Goal: Book appointment/travel/reservation

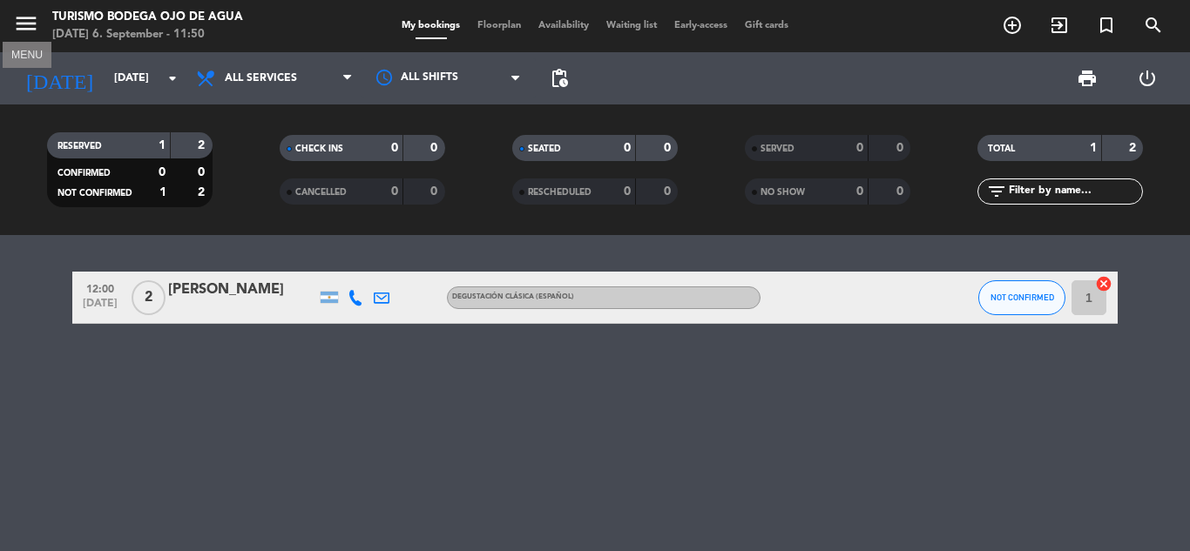
click at [20, 35] on icon "menu" at bounding box center [26, 23] width 26 height 26
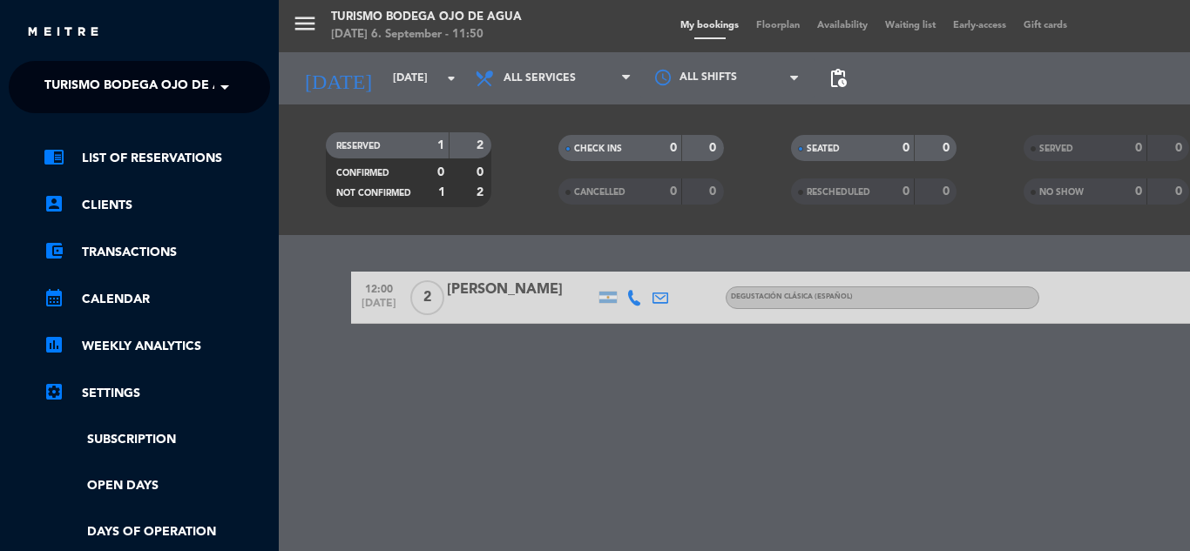
click at [405, 399] on div "menu Turismo Bodega Ojo de Agua [DATE] 6. September - 11:50 My bookings Floorpl…" at bounding box center [874, 275] width 1190 height 551
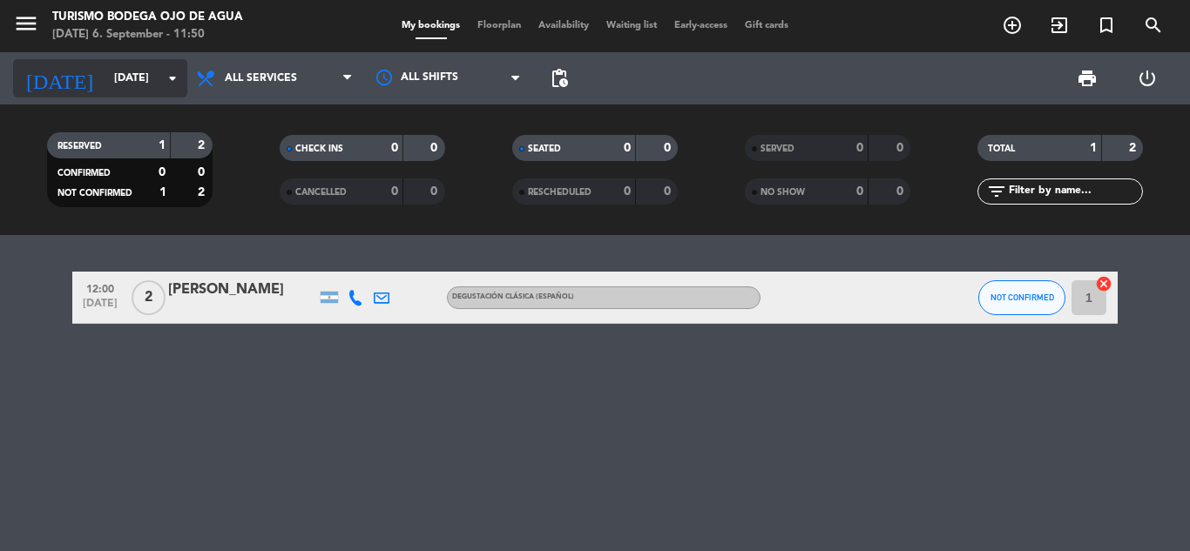
click at [145, 78] on input "[DATE]" at bounding box center [178, 79] width 147 height 30
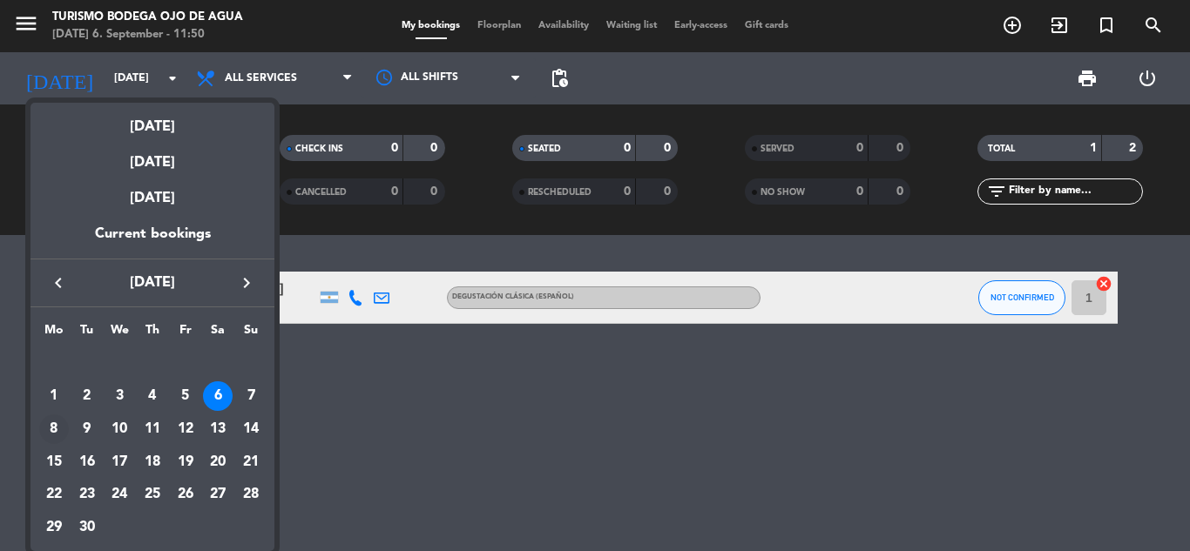
click at [56, 425] on div "8" at bounding box center [54, 430] width 30 height 30
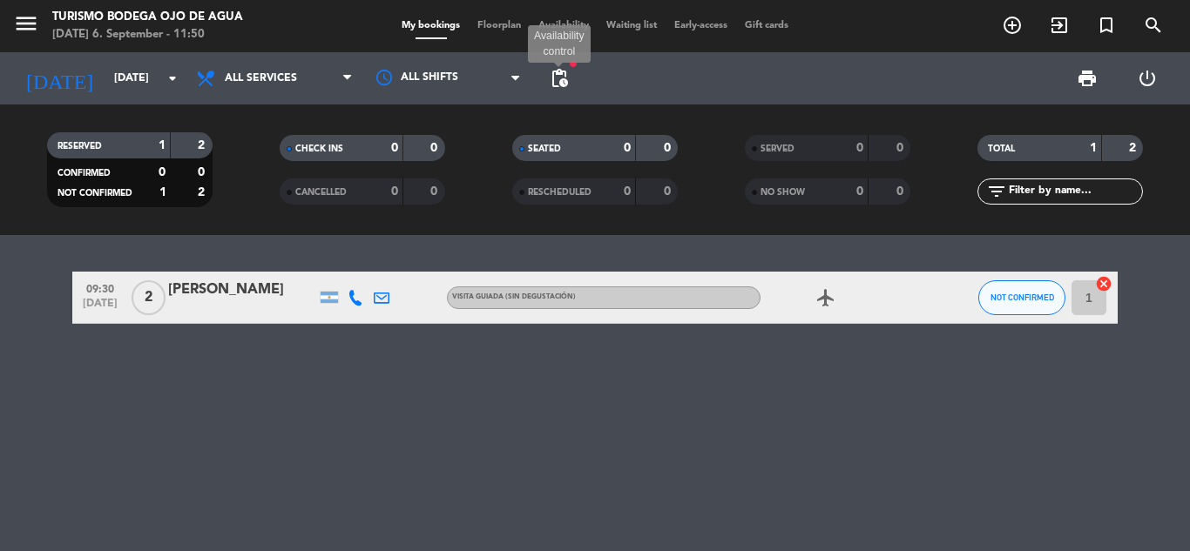
click at [559, 77] on span "pending_actions" at bounding box center [559, 78] width 21 height 21
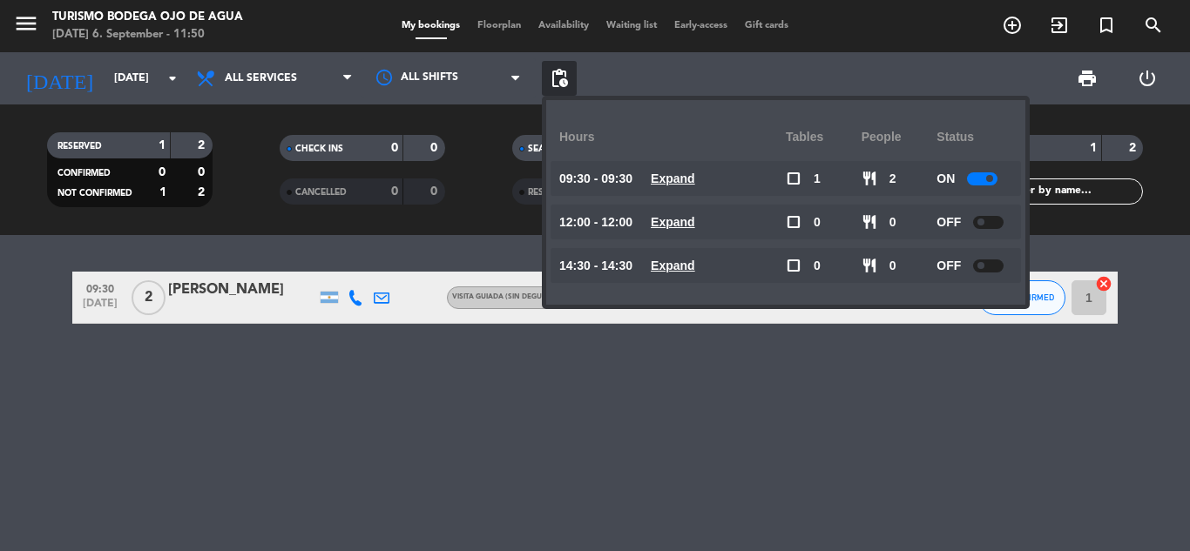
click at [1002, 181] on div "ON" at bounding box center [974, 178] width 76 height 35
click at [997, 179] on div at bounding box center [982, 178] width 30 height 13
click at [991, 226] on div at bounding box center [988, 222] width 30 height 13
click at [988, 260] on div at bounding box center [988, 266] width 30 height 13
click at [981, 271] on div at bounding box center [988, 266] width 30 height 13
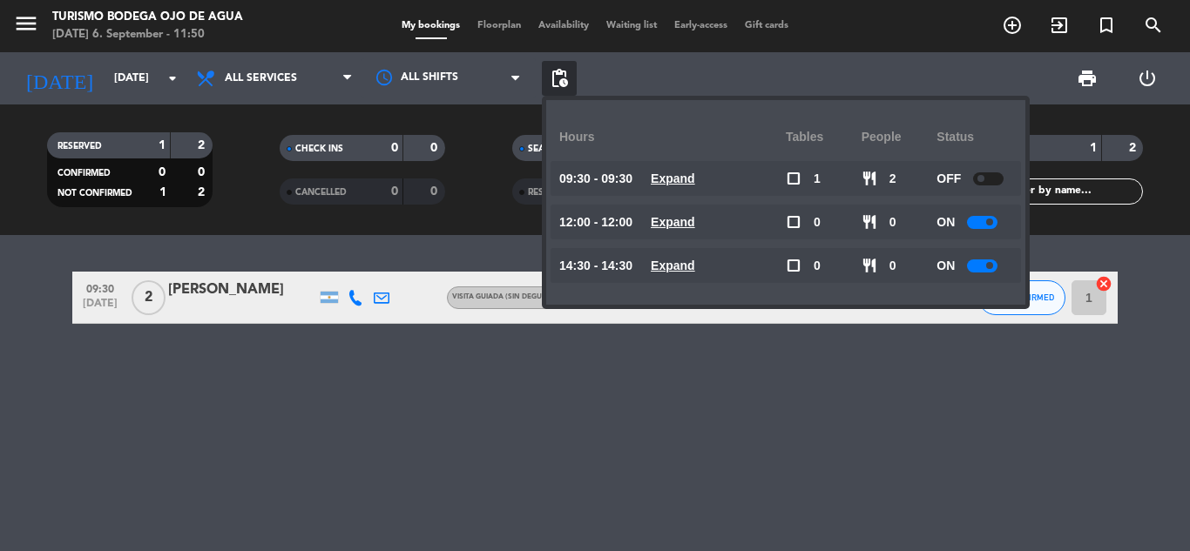
click at [888, 368] on div "09:30 [DATE] 2 [PERSON_NAME] Visita guiada (sin degustación) airplanemode_activ…" at bounding box center [595, 393] width 1190 height 316
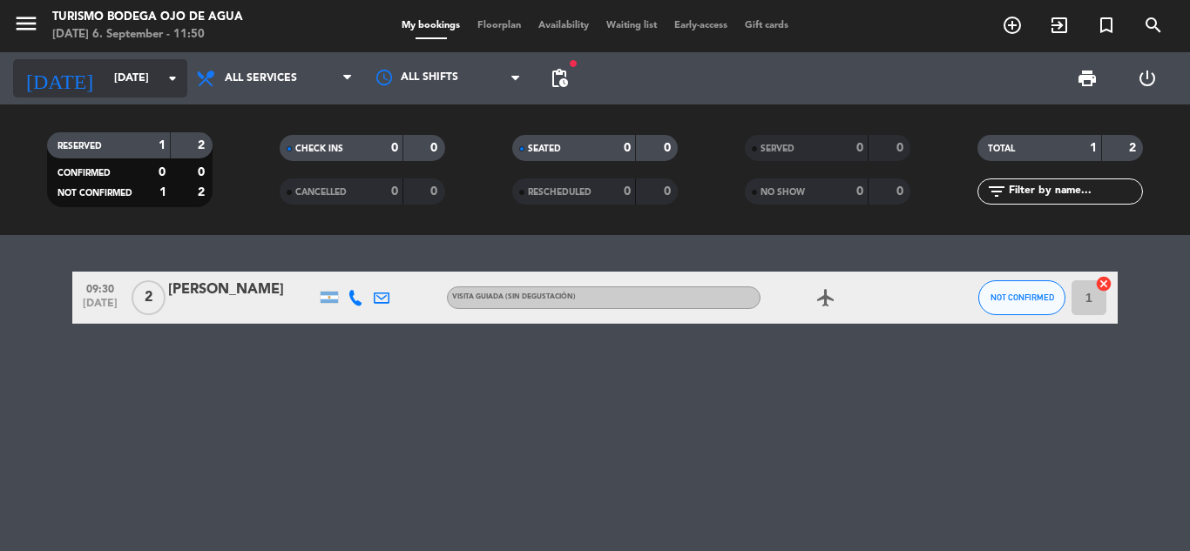
click at [134, 84] on input "[DATE]" at bounding box center [178, 79] width 147 height 30
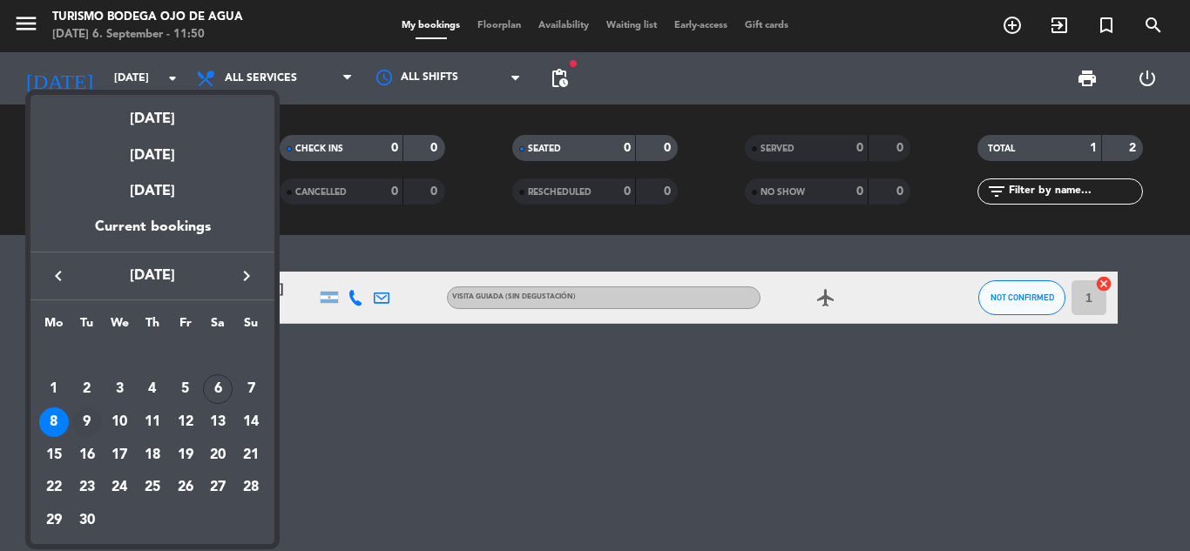
click at [88, 421] on div "9" at bounding box center [87, 423] width 30 height 30
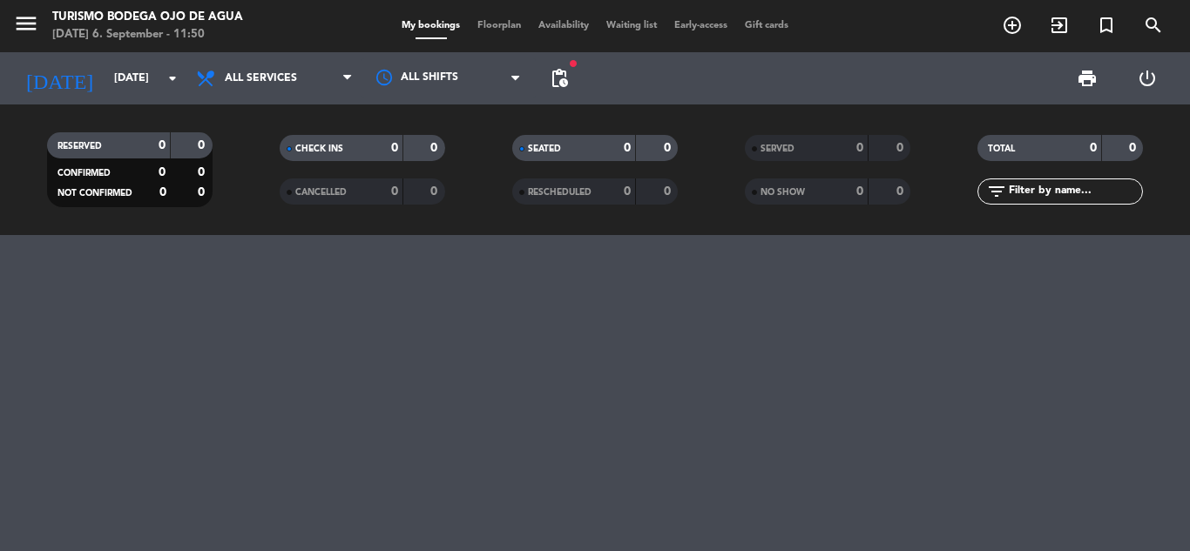
click at [575, 89] on span "pending_actions" at bounding box center [559, 78] width 35 height 35
click at [563, 80] on span "pending_actions" at bounding box center [559, 78] width 21 height 21
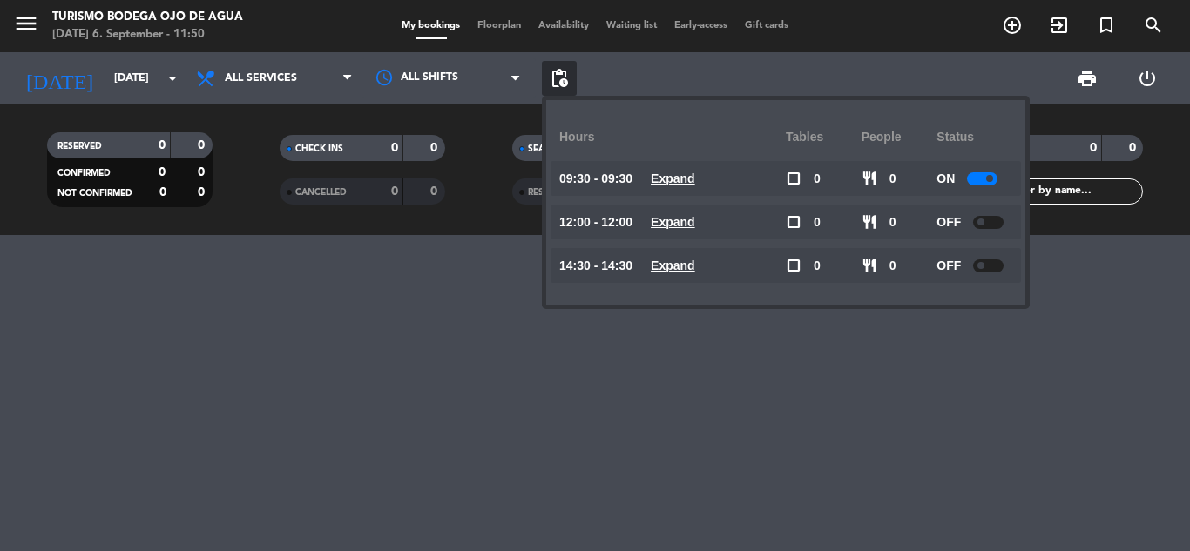
click at [992, 177] on span at bounding box center [989, 178] width 7 height 7
click at [988, 223] on div at bounding box center [988, 222] width 30 height 13
click at [984, 265] on span at bounding box center [980, 265] width 7 height 7
click at [480, 343] on div at bounding box center [595, 393] width 1190 height 316
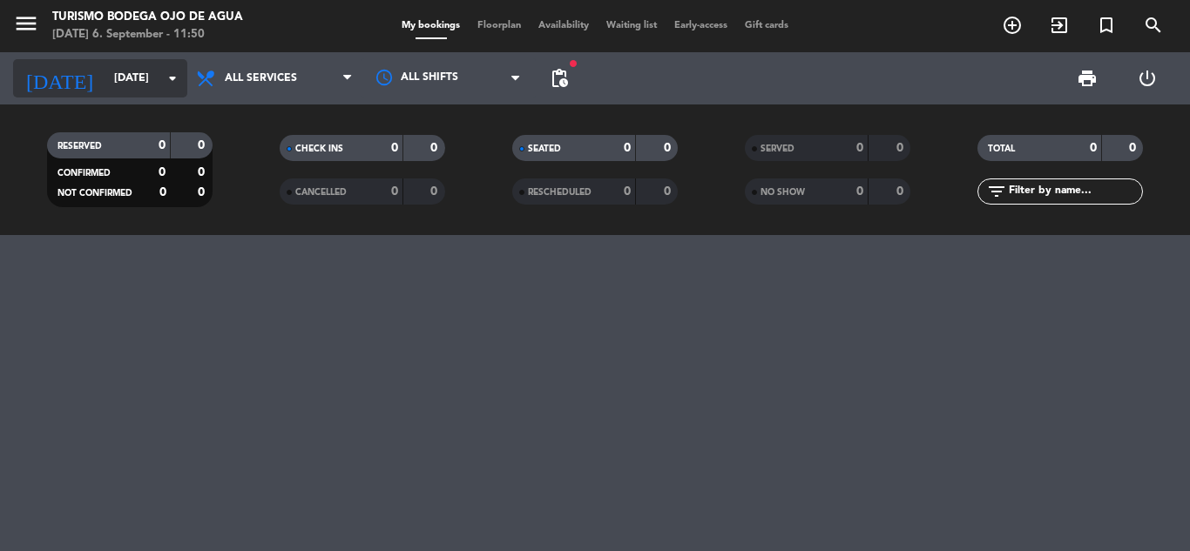
click at [183, 67] on input "[DATE]" at bounding box center [178, 79] width 147 height 30
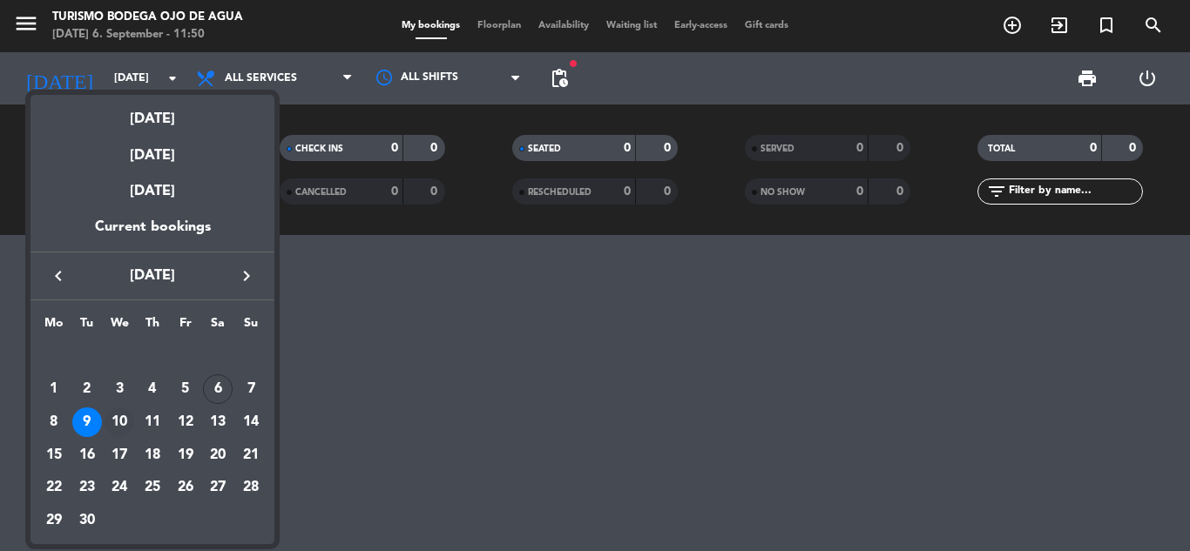
click at [122, 428] on div "10" at bounding box center [120, 423] width 30 height 30
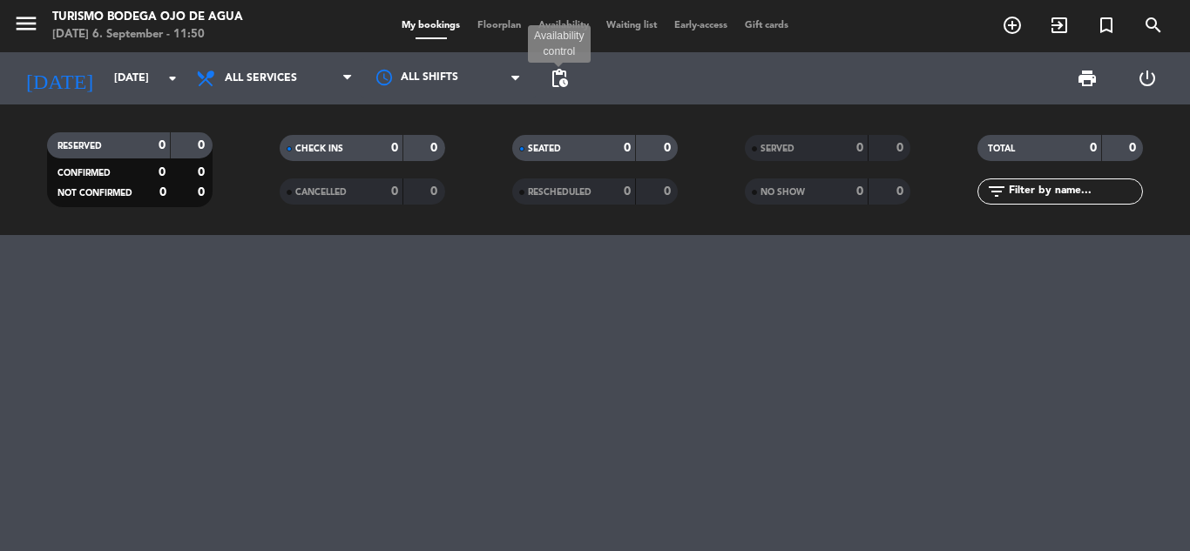
click at [562, 78] on span "pending_actions" at bounding box center [559, 78] width 21 height 21
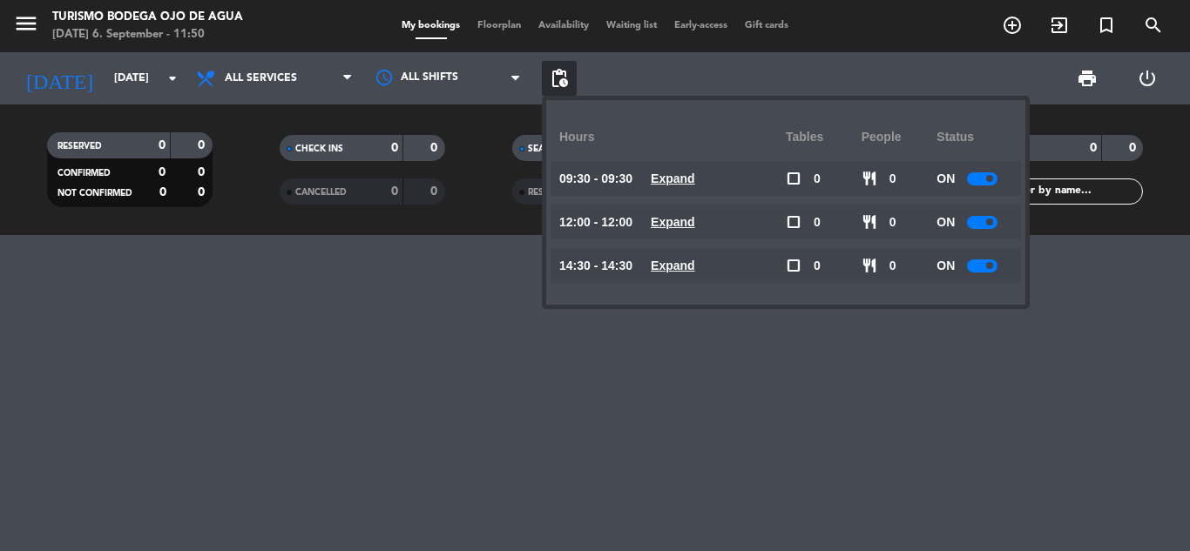
click at [543, 415] on div at bounding box center [595, 393] width 1190 height 316
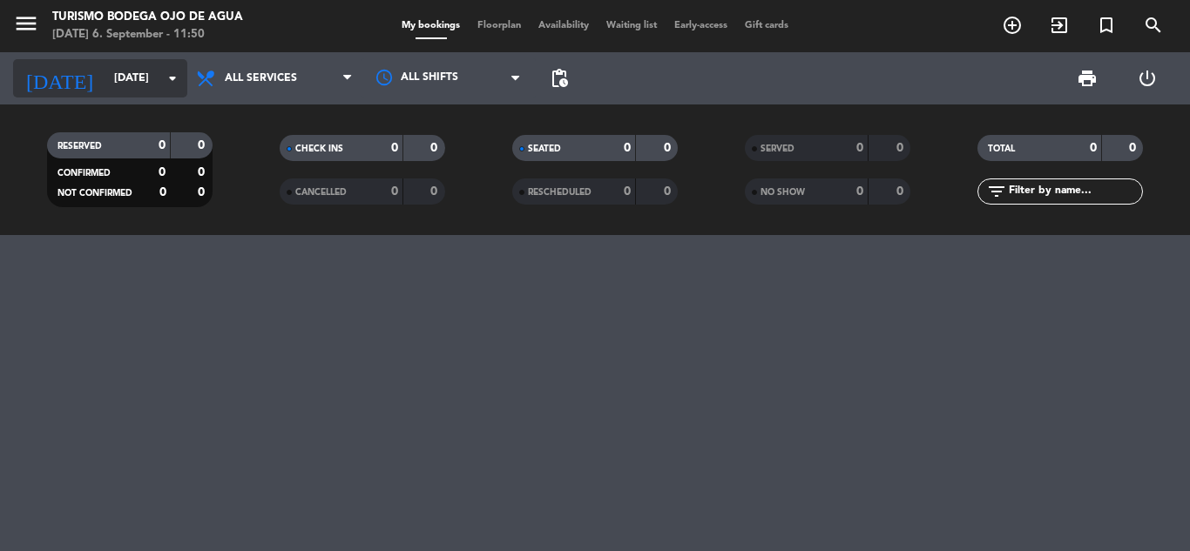
click at [147, 69] on input "[DATE]" at bounding box center [178, 79] width 147 height 30
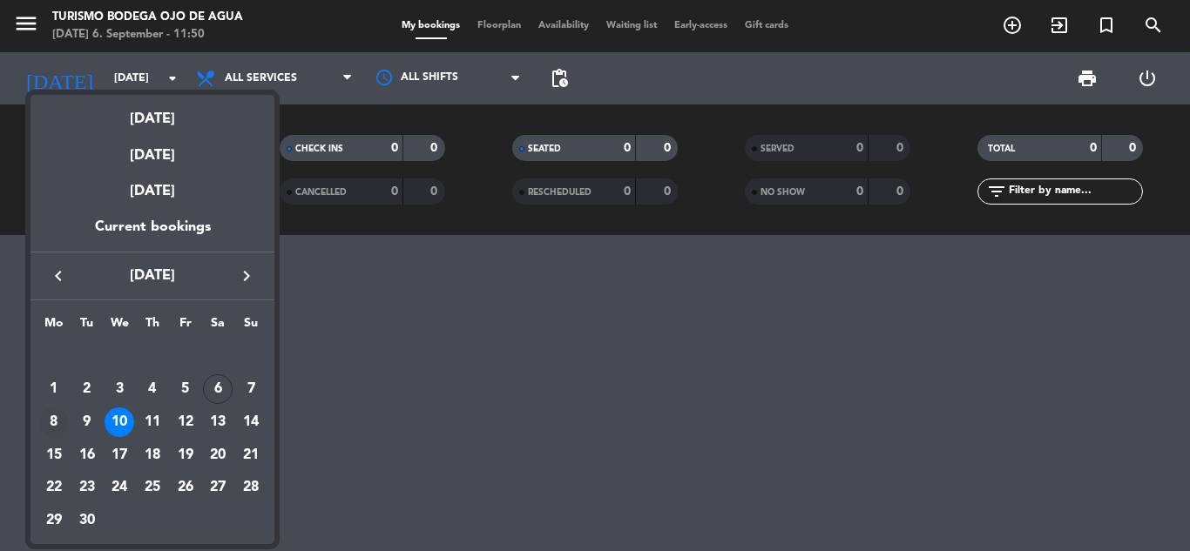
click at [47, 421] on div "8" at bounding box center [54, 423] width 30 height 30
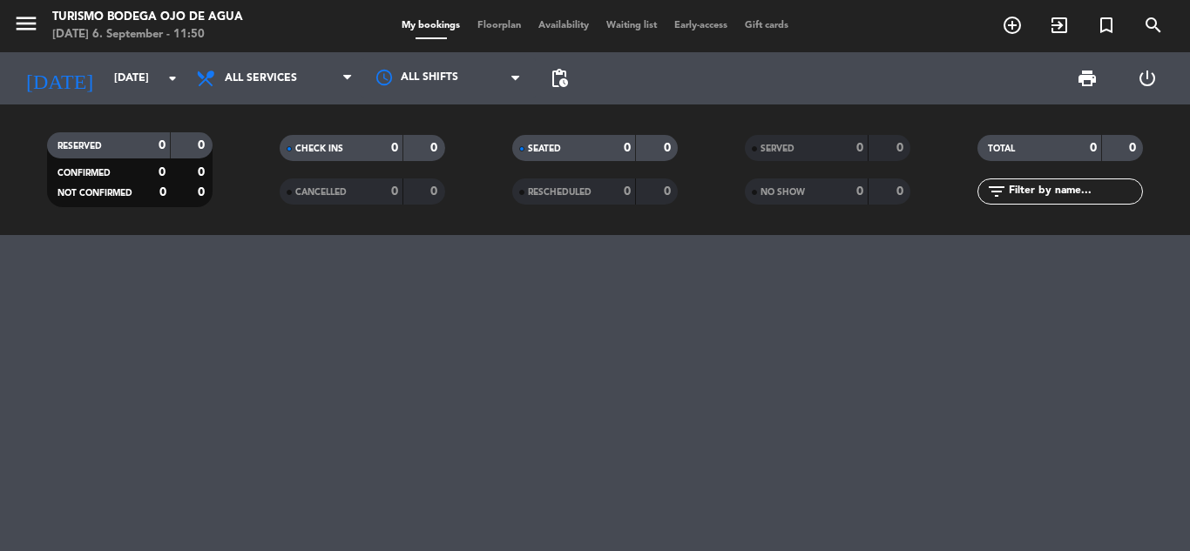
type input "[DATE]"
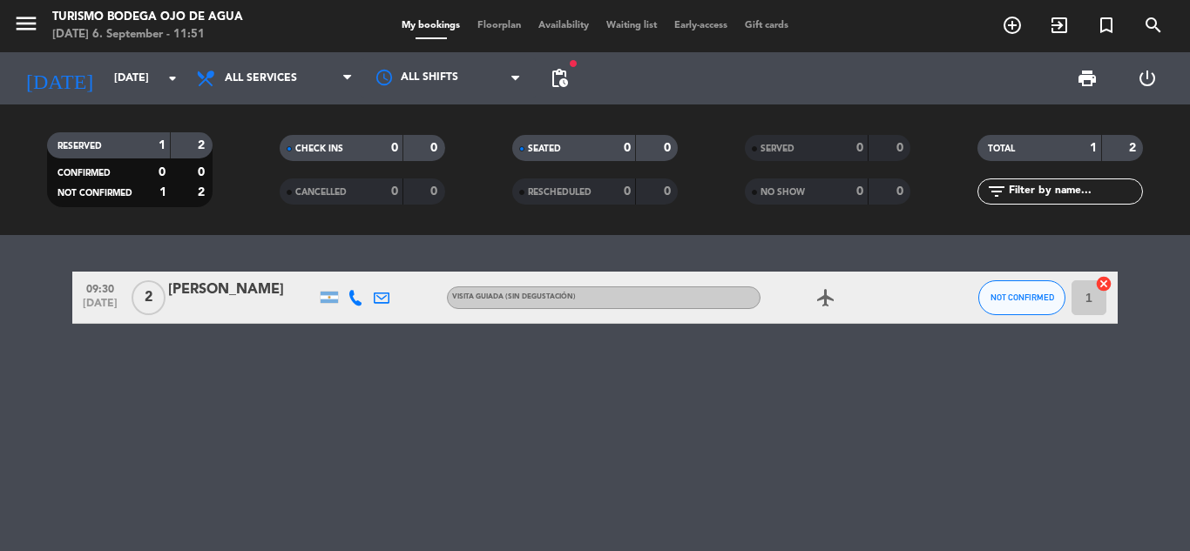
click at [264, 303] on div at bounding box center [242, 309] width 148 height 14
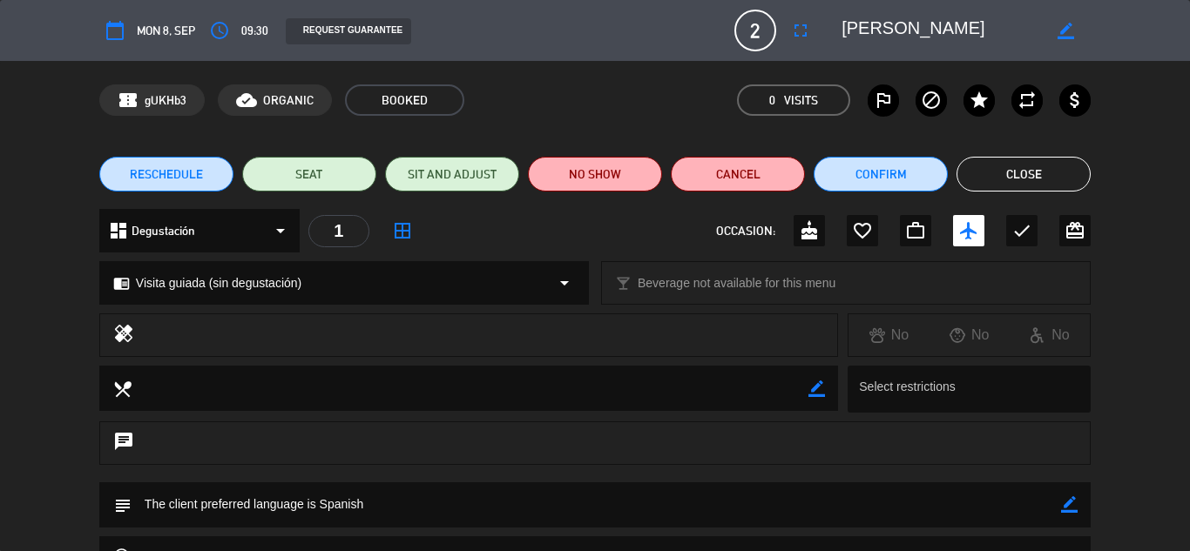
drag, startPoint x: 1189, startPoint y: 84, endPoint x: 1189, endPoint y: 146, distance: 62.7
click at [1189, 146] on div "calendar_today Mon 8, Sep access_time 09:30 REQUEST GUARANTEE 2 [PERSON_NAME] f…" at bounding box center [595, 275] width 1190 height 551
click at [1015, 161] on button "Close" at bounding box center [1023, 174] width 134 height 35
